Goal: Navigation & Orientation: Find specific page/section

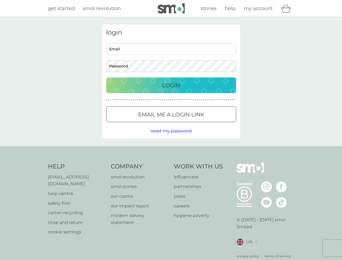
click at [288, 8] on icon "basket" at bounding box center [286, 8] width 10 height 8
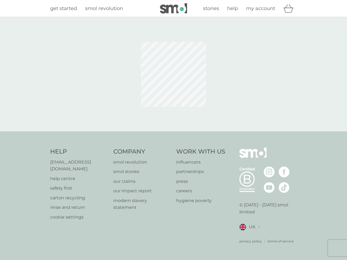
click at [171, 114] on div at bounding box center [173, 74] width 146 height 99
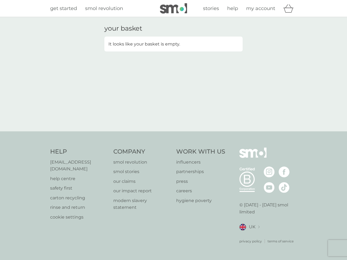
click at [171, 131] on div "your basket It looks like your basket is empty." at bounding box center [173, 74] width 347 height 114
click at [247, 235] on div "privacy policy terms of service" at bounding box center [268, 237] width 58 height 13
